Goal: Find specific page/section

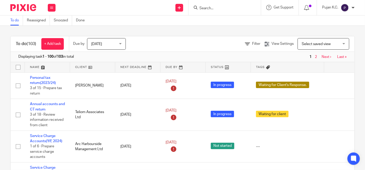
click at [215, 8] on input "Search" at bounding box center [222, 8] width 46 height 5
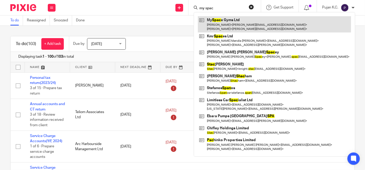
type input "my spac"
click at [228, 20] on link at bounding box center [274, 24] width 153 height 16
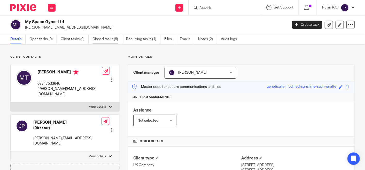
click at [106, 40] on link "Closed tasks (8)" at bounding box center [107, 39] width 30 height 10
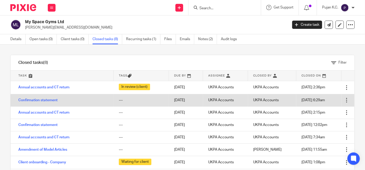
click at [43, 105] on td "Confirmation statement" at bounding box center [62, 100] width 103 height 12
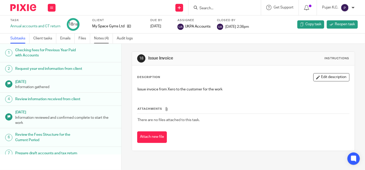
click at [95, 37] on link "Notes (4)" at bounding box center [103, 39] width 19 height 10
